Goal: Transaction & Acquisition: Purchase product/service

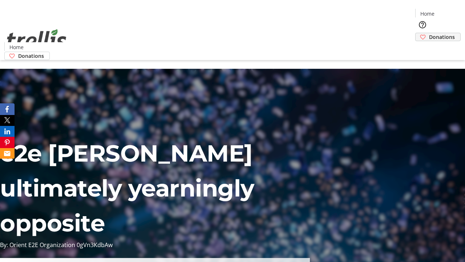
click at [429, 33] on span "Donations" at bounding box center [442, 37] width 26 height 8
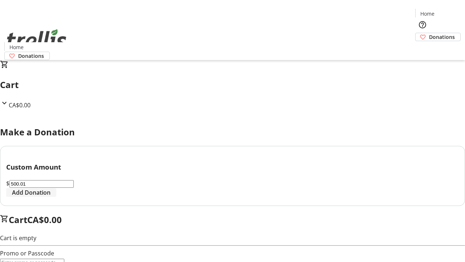
type input "500.01"
click at [51, 197] on span "Add Donation" at bounding box center [31, 192] width 39 height 9
